Goal: Information Seeking & Learning: Understand process/instructions

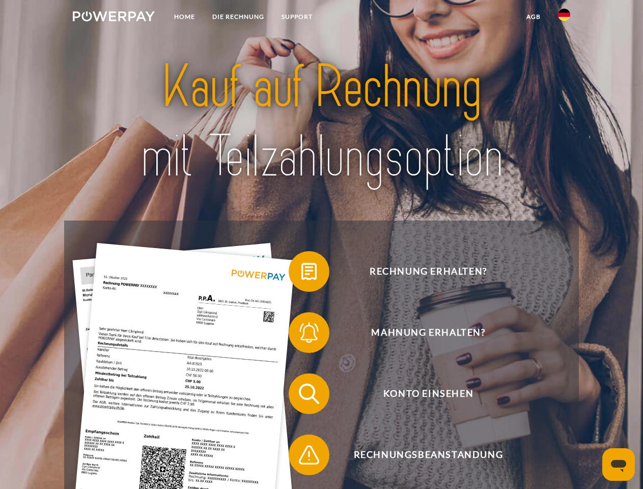
click at [114, 18] on img at bounding box center [114, 16] width 82 height 10
click at [564, 18] on img at bounding box center [564, 15] width 12 height 12
click at [533, 17] on link "agb" at bounding box center [534, 17] width 32 height 18
click at [301, 273] on span at bounding box center [293, 271] width 51 height 51
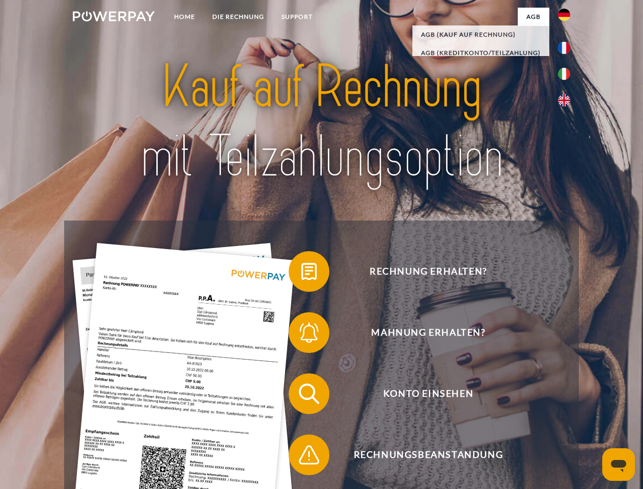
click at [301, 334] on span at bounding box center [293, 332] width 51 height 51
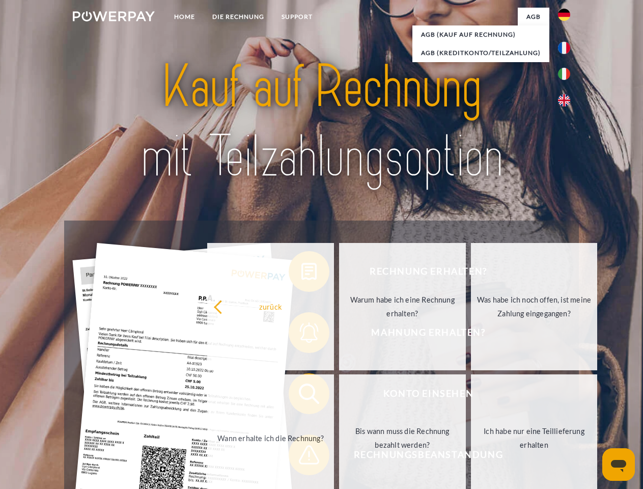
click at [339, 396] on link "Bis wann muss die Rechnung bezahlt werden?" at bounding box center [402, 437] width 127 height 127
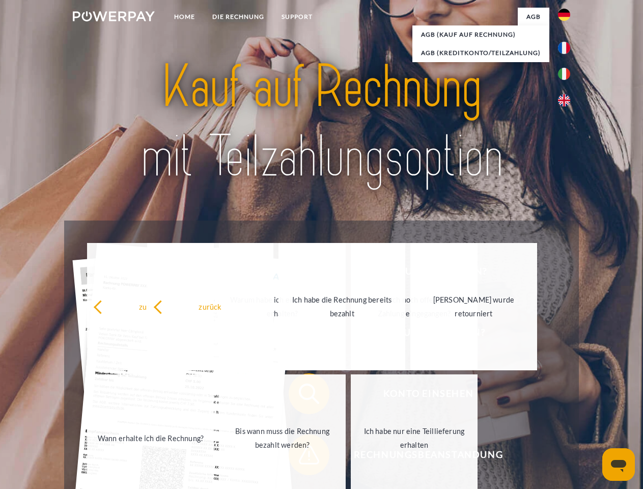
click at [351, 457] on link "Ich habe nur eine Teillieferung erhalten" at bounding box center [414, 437] width 127 height 127
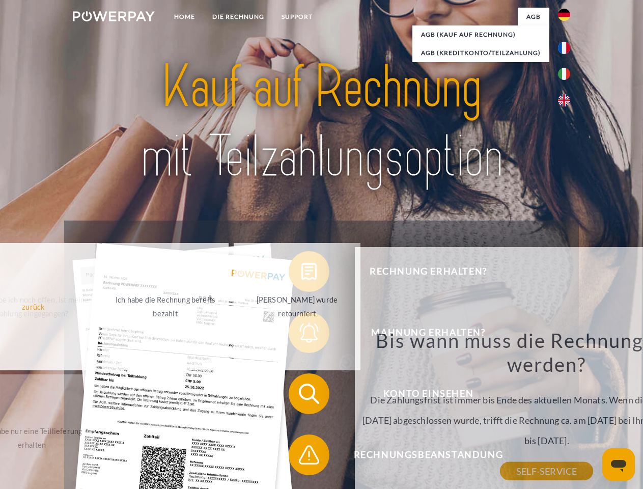
click at [619, 464] on icon "Messaging-Fenster öffnen" at bounding box center [618, 466] width 15 height 12
